Goal: Transaction & Acquisition: Purchase product/service

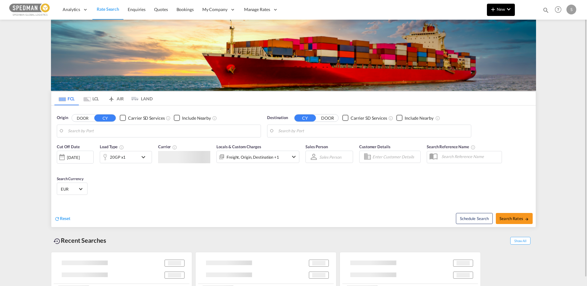
click at [504, 10] on span "New" at bounding box center [500, 9] width 23 height 5
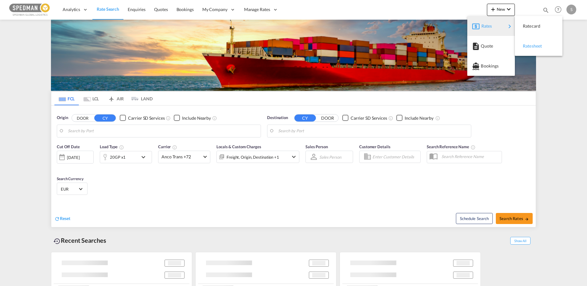
click at [528, 45] on span "Ratesheet" at bounding box center [526, 46] width 7 height 12
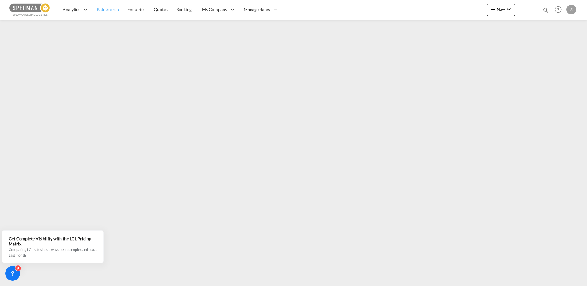
click at [110, 8] on span "Rate Search" at bounding box center [108, 9] width 22 height 5
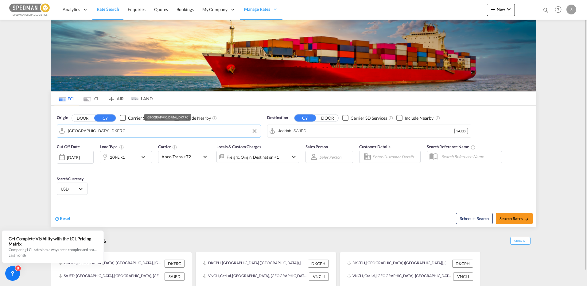
drag, startPoint x: 153, startPoint y: 132, endPoint x: 145, endPoint y: 130, distance: 8.5
click at [145, 130] on input "[GEOGRAPHIC_DATA], DKFRC" at bounding box center [163, 130] width 190 height 9
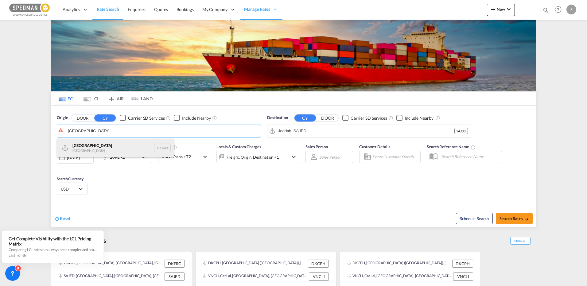
click at [82, 143] on div "Aarhus [GEOGRAPHIC_DATA] DKAAR" at bounding box center [115, 148] width 117 height 18
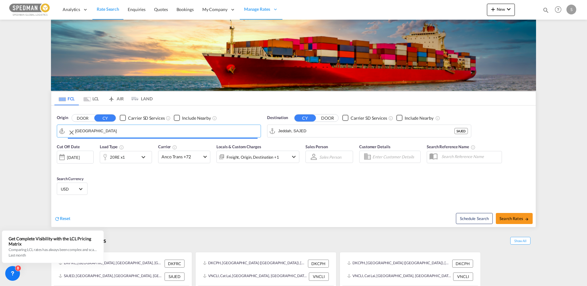
type input "[GEOGRAPHIC_DATA], [GEOGRAPHIC_DATA]"
click at [348, 131] on input "Jeddah, SAJED" at bounding box center [373, 130] width 190 height 9
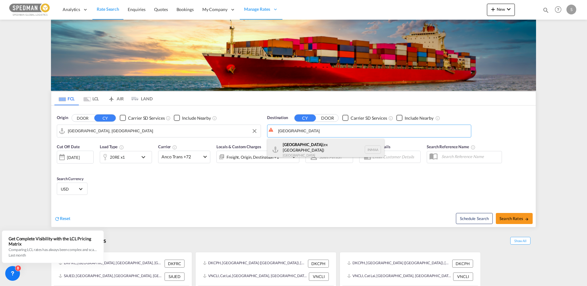
click at [302, 144] on div "[GEOGRAPHIC_DATA] (ex [GEOGRAPHIC_DATA]) [GEOGRAPHIC_DATA] [GEOGRAPHIC_DATA]" at bounding box center [325, 150] width 117 height 22
type input "[GEOGRAPHIC_DATA] (ex [GEOGRAPHIC_DATA]), INMAA"
click at [133, 156] on div "20RE x1" at bounding box center [119, 157] width 38 height 12
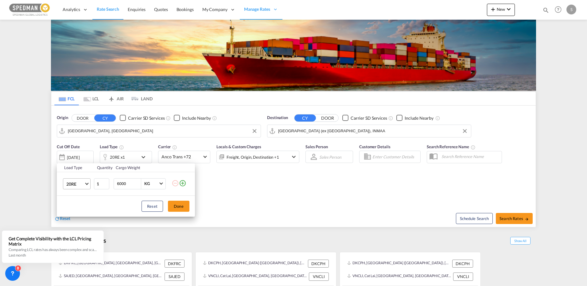
click at [79, 184] on span "20RE" at bounding box center [75, 184] width 18 height 6
click at [77, 153] on div "20GP" at bounding box center [71, 152] width 11 height 6
click at [173, 206] on button "Done" at bounding box center [178, 206] width 21 height 11
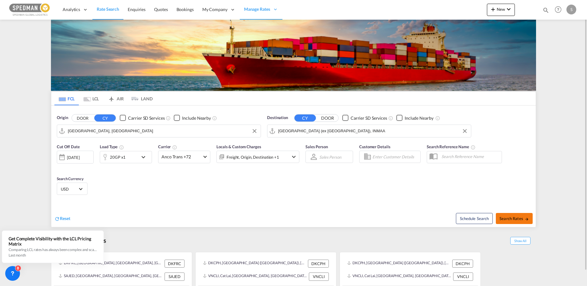
click at [513, 219] on span "Search Rates" at bounding box center [513, 218] width 29 height 5
type input "DKAAR to INMAA / [DATE]"
